Goal: Information Seeking & Learning: Learn about a topic

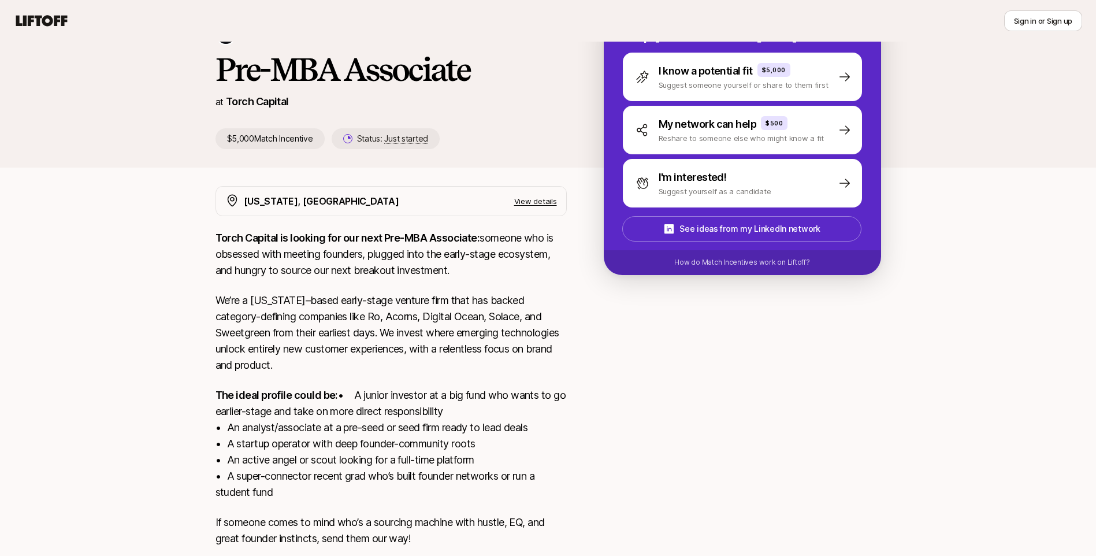
scroll to position [161, 0]
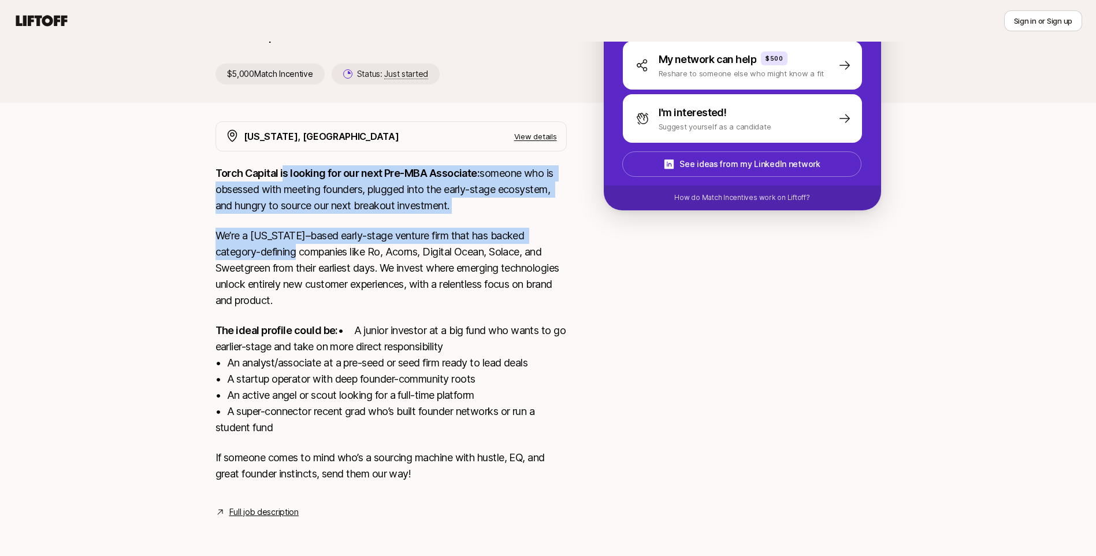
drag, startPoint x: 283, startPoint y: 156, endPoint x: 307, endPoint y: 228, distance: 75.4
click at [307, 228] on div "Torch Capital is looking for our next Pre-MBA Associate: someone who is obsesse…" at bounding box center [390, 330] width 351 height 330
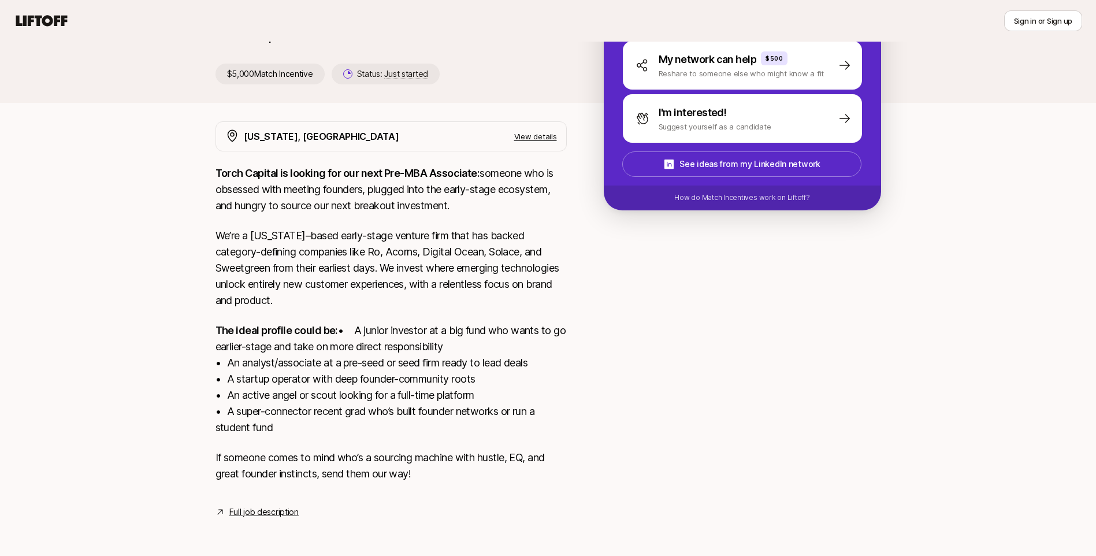
drag, startPoint x: 307, startPoint y: 228, endPoint x: 314, endPoint y: 250, distance: 23.6
click at [314, 250] on p "We’re a [US_STATE]–based early-stage venture firm that has backed category-defi…" at bounding box center [390, 268] width 351 height 81
drag, startPoint x: 211, startPoint y: 155, endPoint x: 474, endPoint y: 185, distance: 265.1
click at [474, 185] on div "[US_STATE], [GEOGRAPHIC_DATA] View details Torch Capital is looking for our nex…" at bounding box center [548, 319] width 693 height 397
click at [314, 325] on p "The ideal profile could be: • A junior investor at a big fund who wants to go e…" at bounding box center [390, 378] width 351 height 113
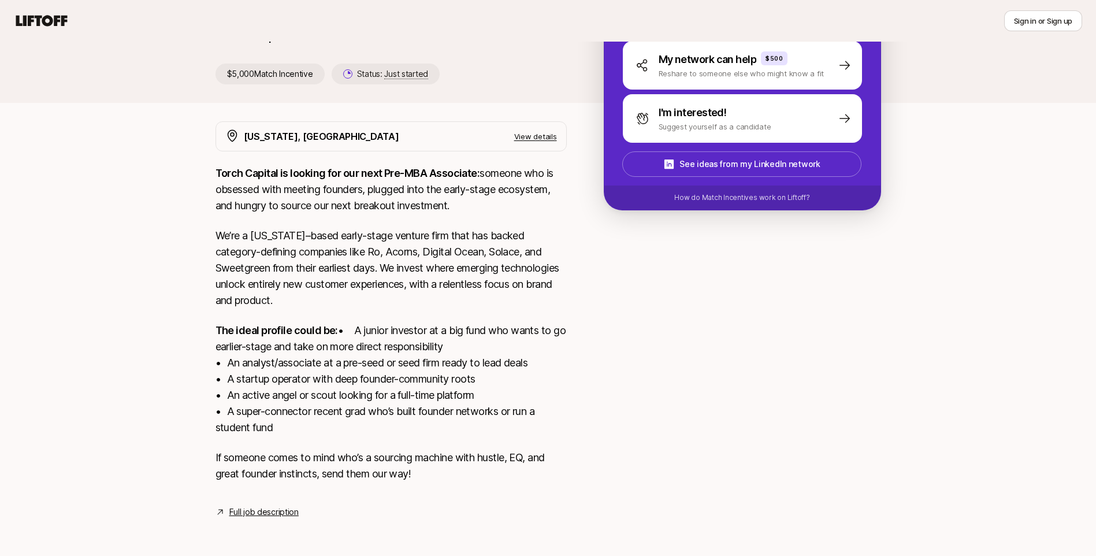
drag, startPoint x: 218, startPoint y: 313, endPoint x: 299, endPoint y: 429, distance: 141.0
click at [299, 429] on p "The ideal profile could be: • A junior investor at a big fund who wants to go e…" at bounding box center [390, 378] width 351 height 113
click at [299, 431] on p "The ideal profile could be: • A junior investor at a big fund who wants to go e…" at bounding box center [390, 378] width 351 height 113
click at [251, 513] on link "Full job description" at bounding box center [263, 512] width 69 height 14
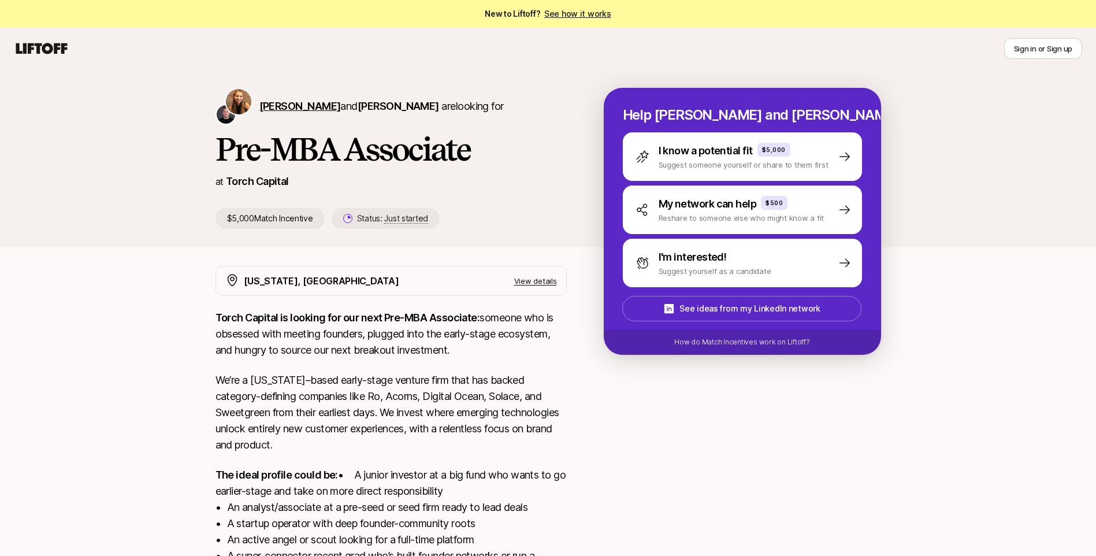
click at [297, 108] on span "[PERSON_NAME]" at bounding box center [299, 106] width 81 height 12
